Goal: Share content

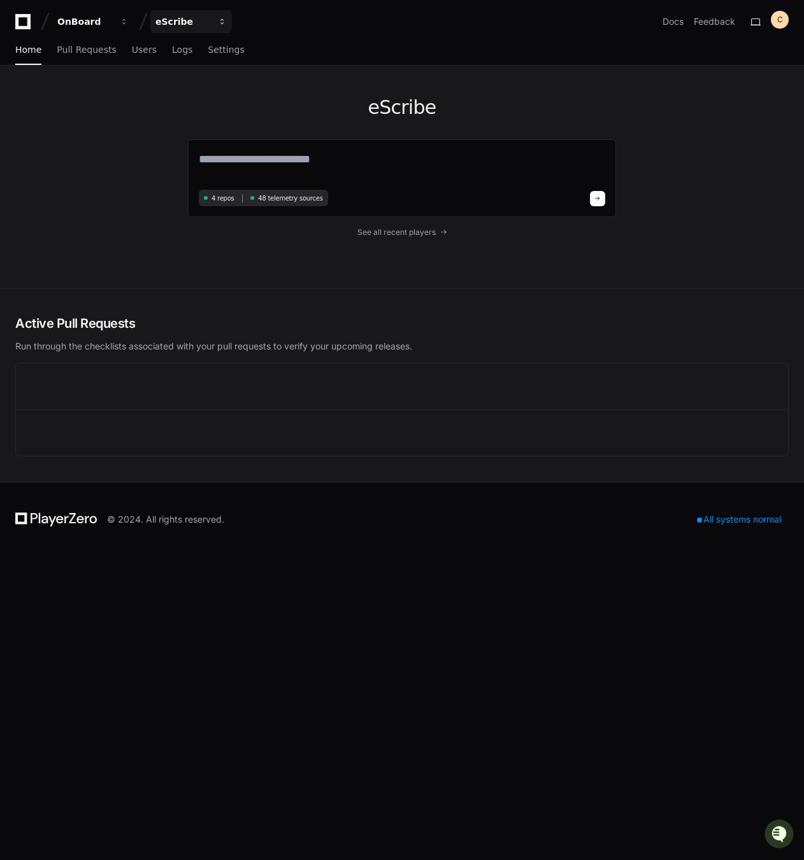
click at [192, 24] on div "eScribe" at bounding box center [182, 21] width 55 height 13
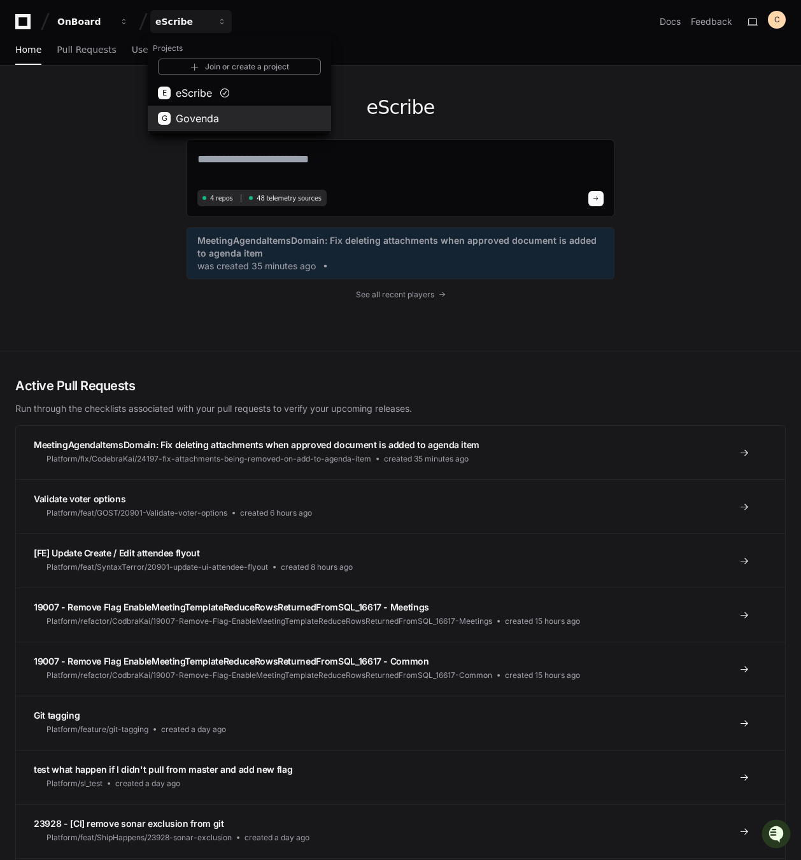
click at [228, 111] on button "G Govenda" at bounding box center [239, 118] width 183 height 25
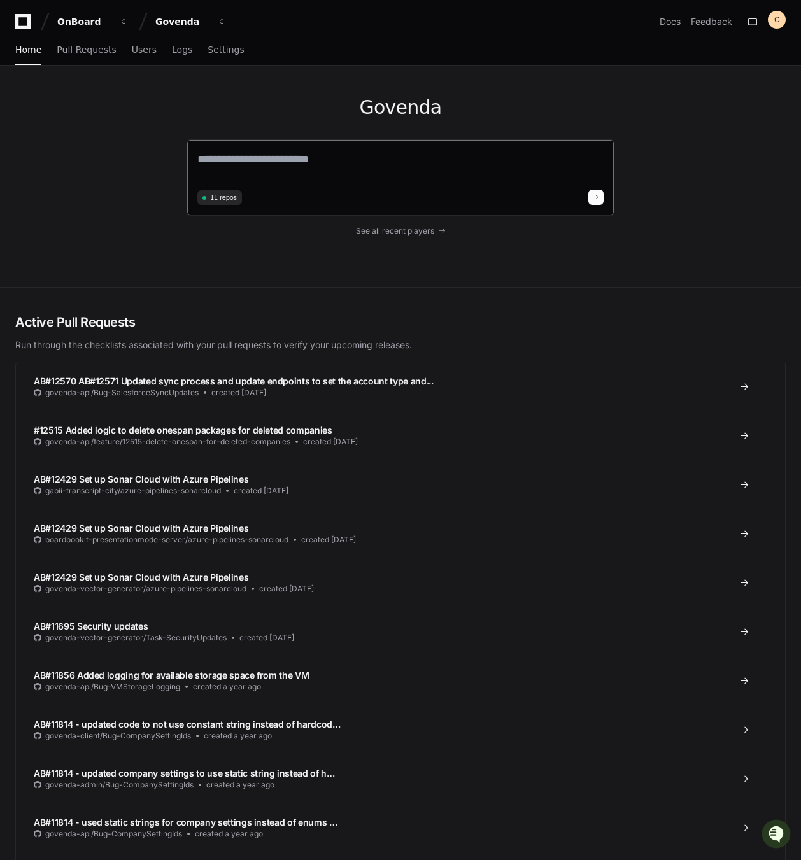
click at [304, 158] on textarea at bounding box center [400, 168] width 406 height 36
paste textarea "**********"
type textarea "**********"
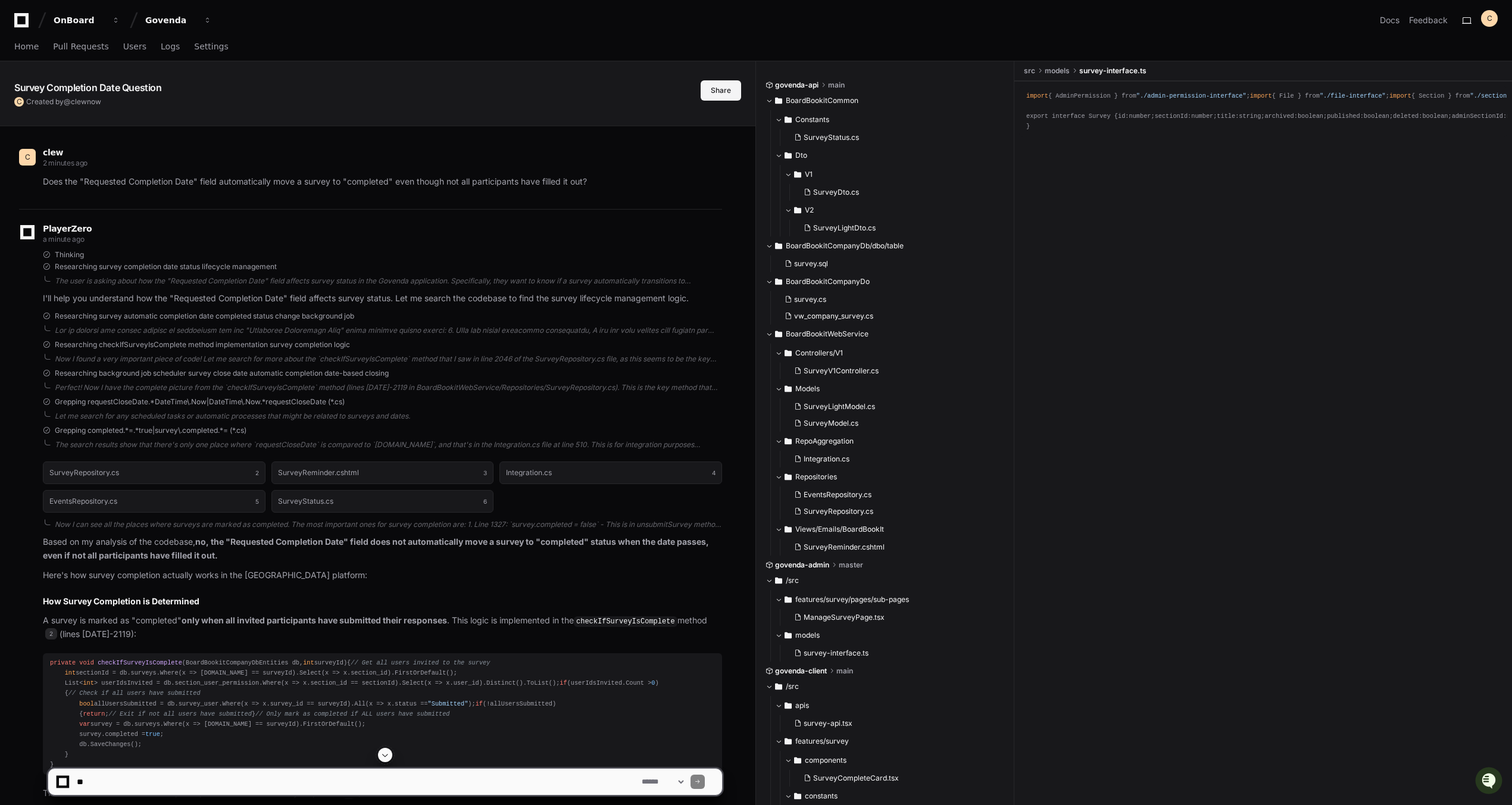
click at [737, 97] on button "Share" at bounding box center [720, 91] width 40 height 21
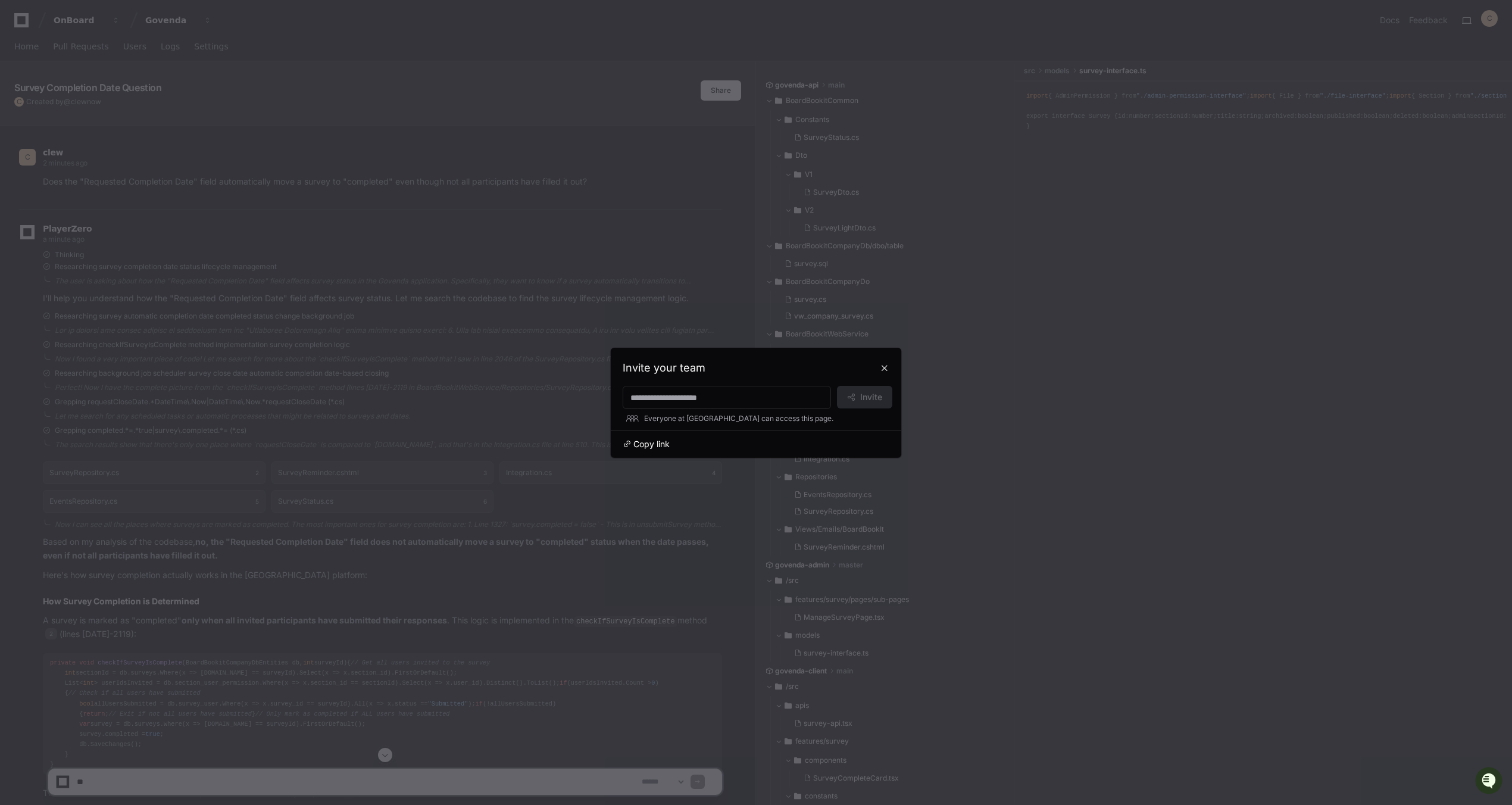
click at [656, 439] on span "Copy link" at bounding box center [651, 444] width 36 height 12
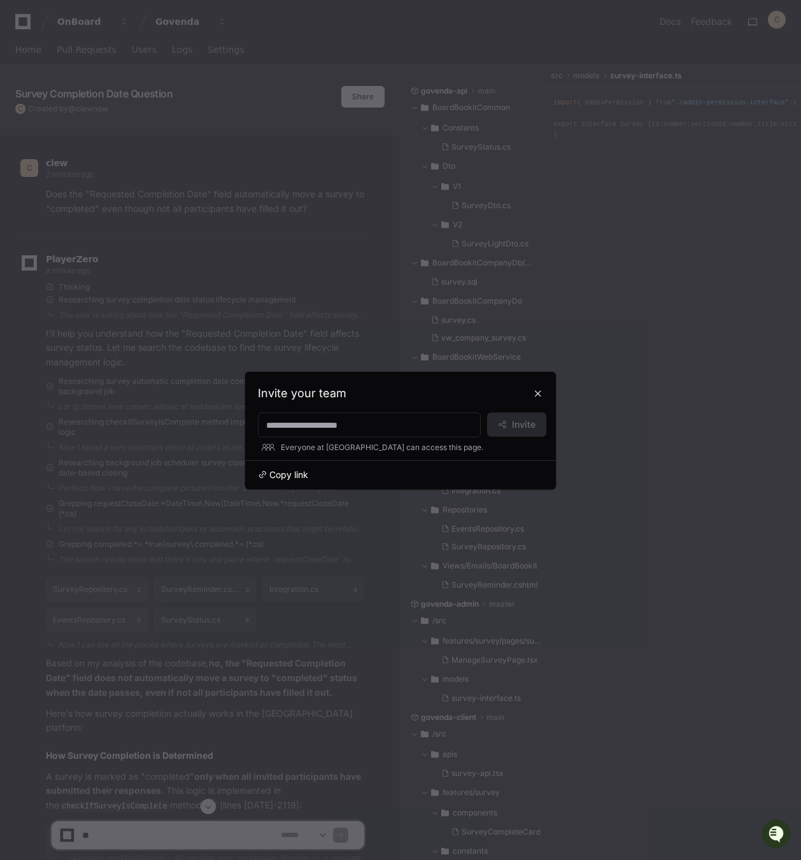
click at [289, 471] on span "Copy link" at bounding box center [288, 475] width 39 height 13
click at [531, 396] on button at bounding box center [538, 393] width 20 height 20
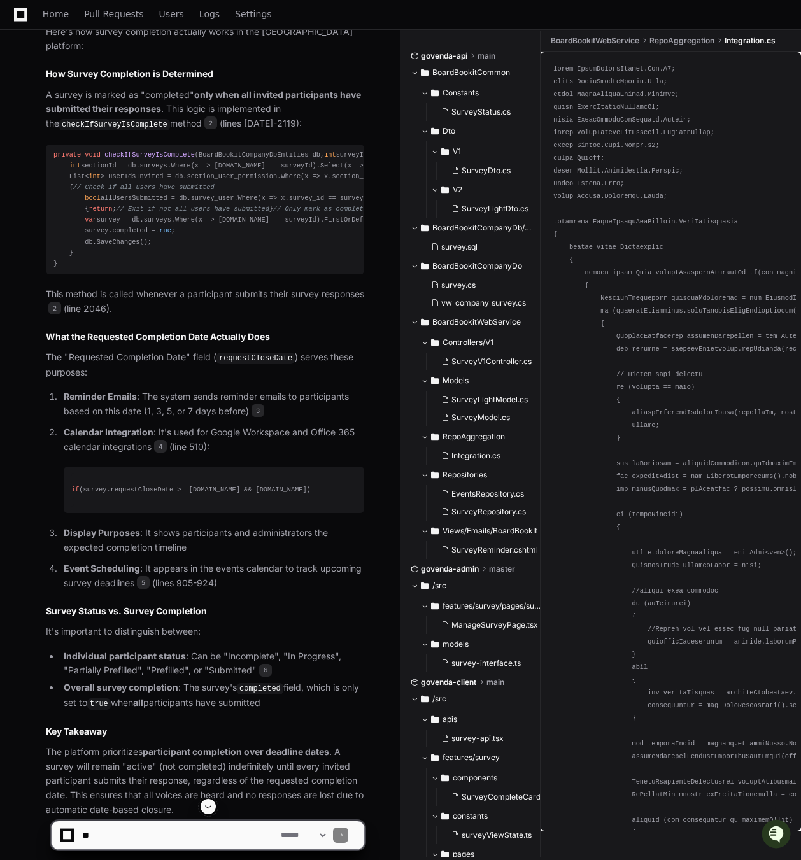
scroll to position [833, 0]
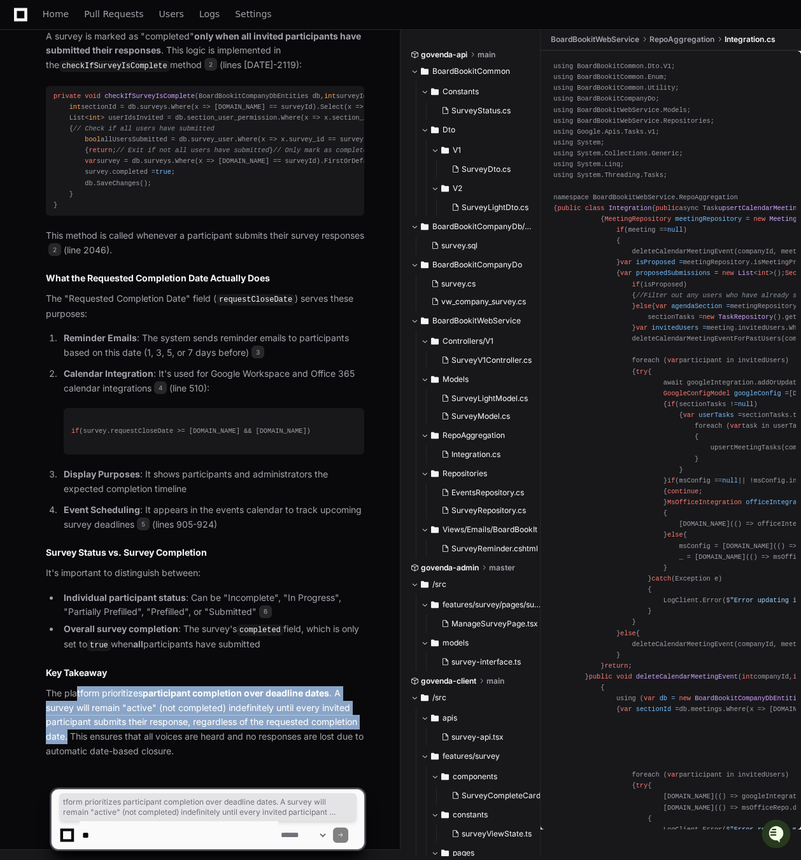
drag, startPoint x: 68, startPoint y: 736, endPoint x: 65, endPoint y: 697, distance: 39.0
click at [76, 697] on p "The platform prioritizes participant completion over deadline dates . A survey …" at bounding box center [205, 722] width 318 height 73
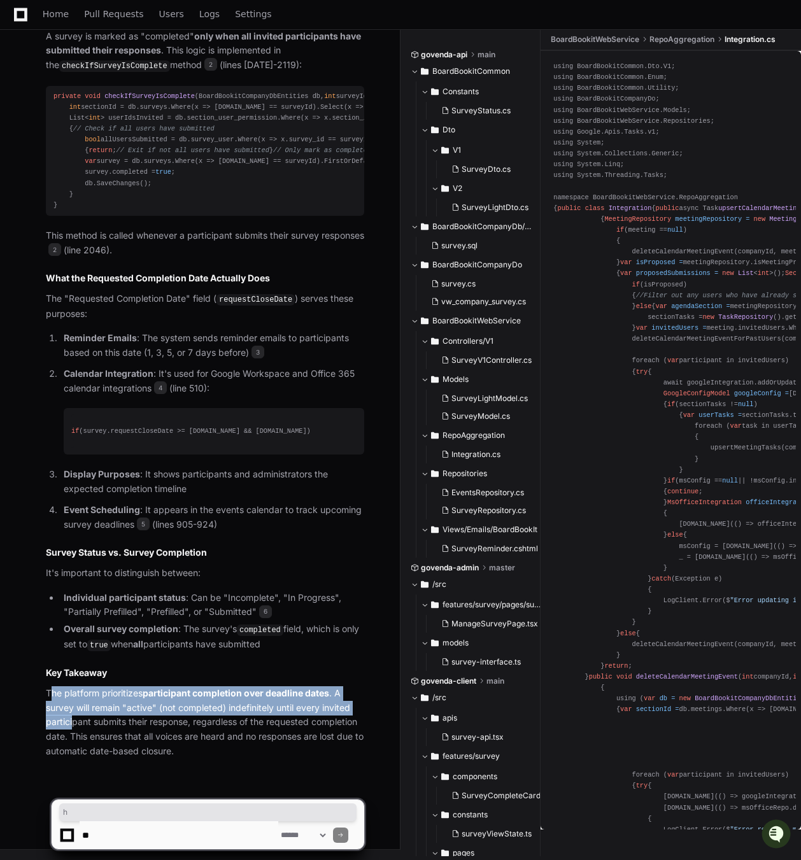
drag, startPoint x: 50, startPoint y: 691, endPoint x: 74, endPoint y: 724, distance: 40.5
click at [74, 724] on p "The platform prioritizes participant completion over deadline dates . A survey …" at bounding box center [205, 722] width 318 height 73
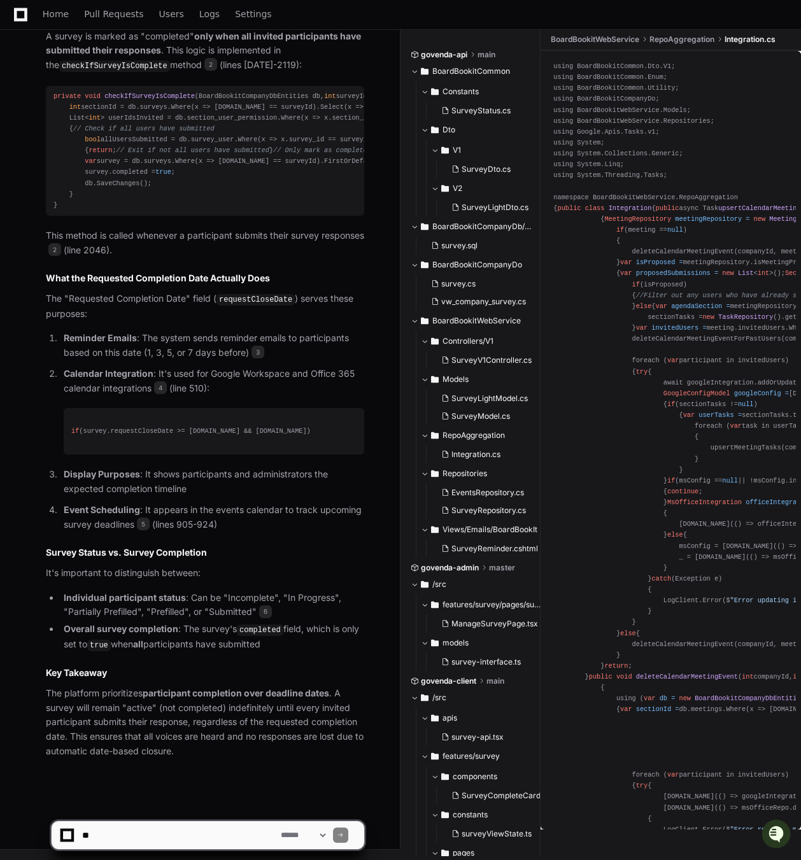
click at [69, 734] on p "The platform prioritizes participant completion over deadline dates . A survey …" at bounding box center [205, 722] width 318 height 73
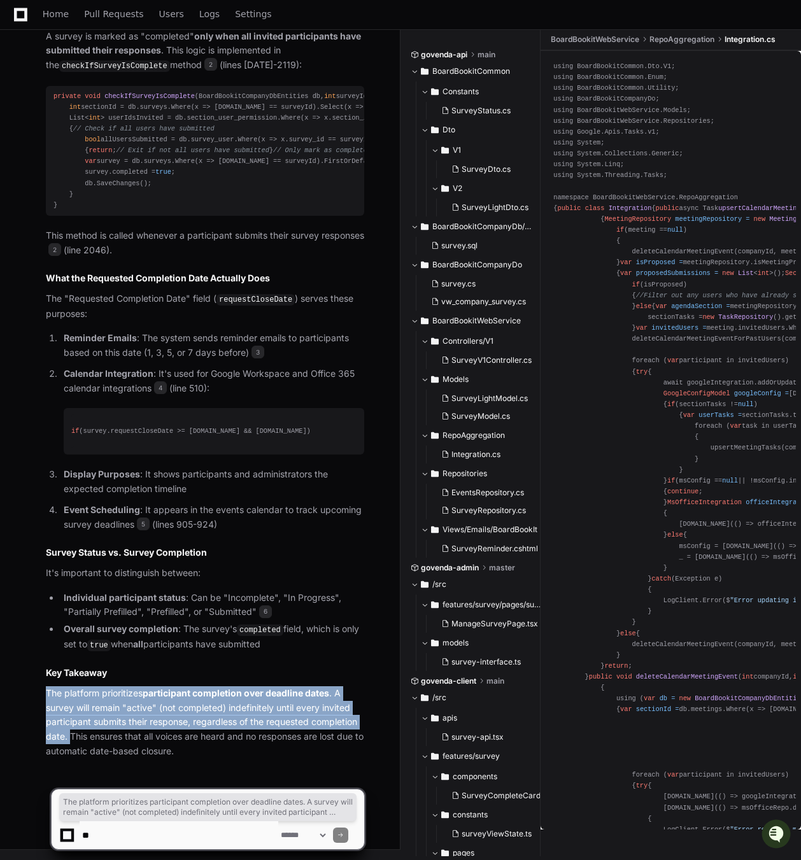
drag, startPoint x: 69, startPoint y: 734, endPoint x: 45, endPoint y: 697, distance: 44.3
click at [45, 697] on div "SurveyRepository.cs 2 SurveyReminder.cshtml 3 Integration.cs 4 EventsRepository…" at bounding box center [192, 294] width 344 height 930
copy p "The platform prioritizes participant completion over deadline dates . A survey …"
